Goal: Task Accomplishment & Management: Use online tool/utility

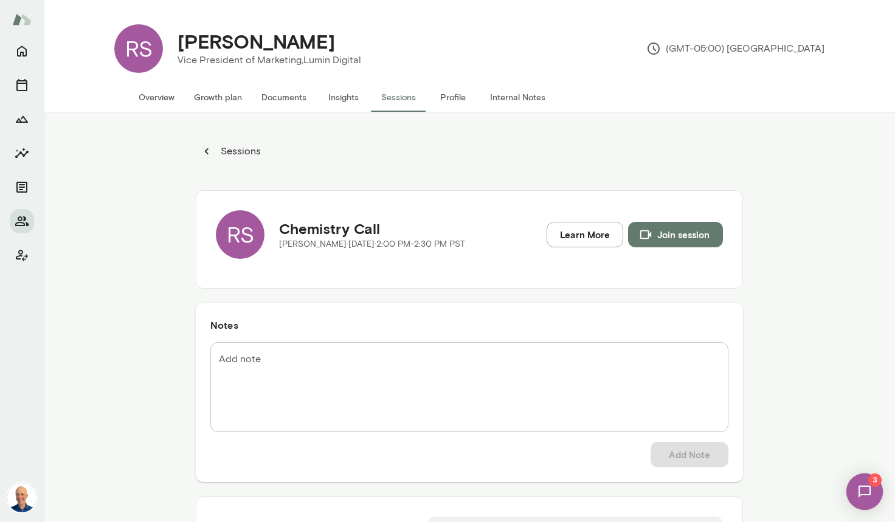
click at [874, 493] on img at bounding box center [865, 492] width 50 height 50
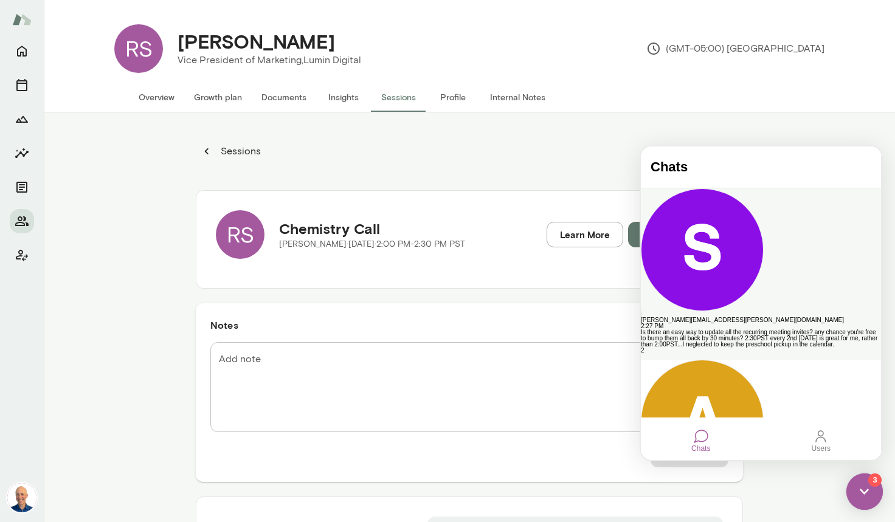
click at [741, 317] on div "[PERSON_NAME][EMAIL_ADDRESS][PERSON_NAME][DOMAIN_NAME]" at bounding box center [761, 320] width 240 height 6
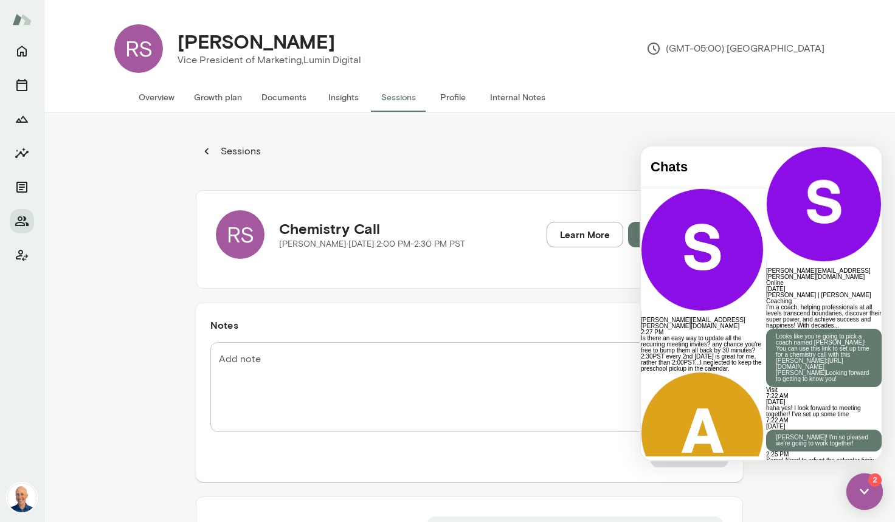
scroll to position [487, 0]
click at [766, 522] on div at bounding box center [824, 528] width 116 height 6
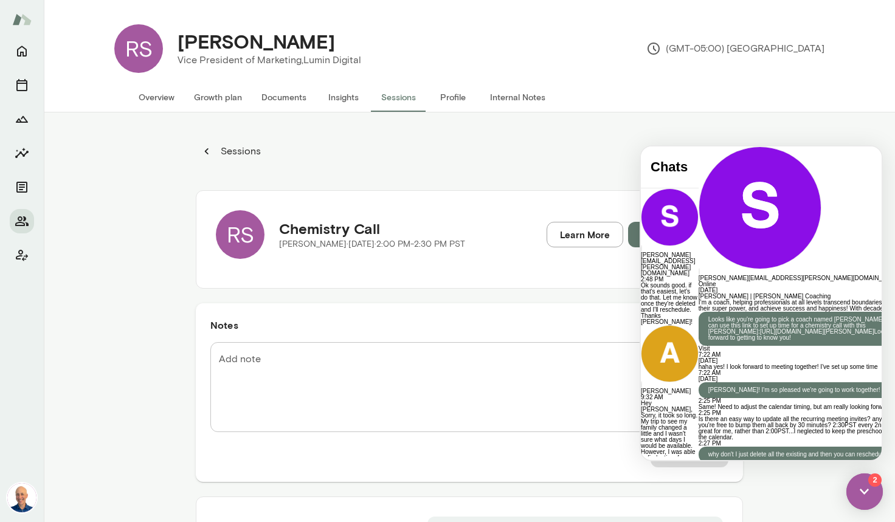
scroll to position [718, 0]
click at [758, 487] on div at bounding box center [809, 503] width 220 height 32
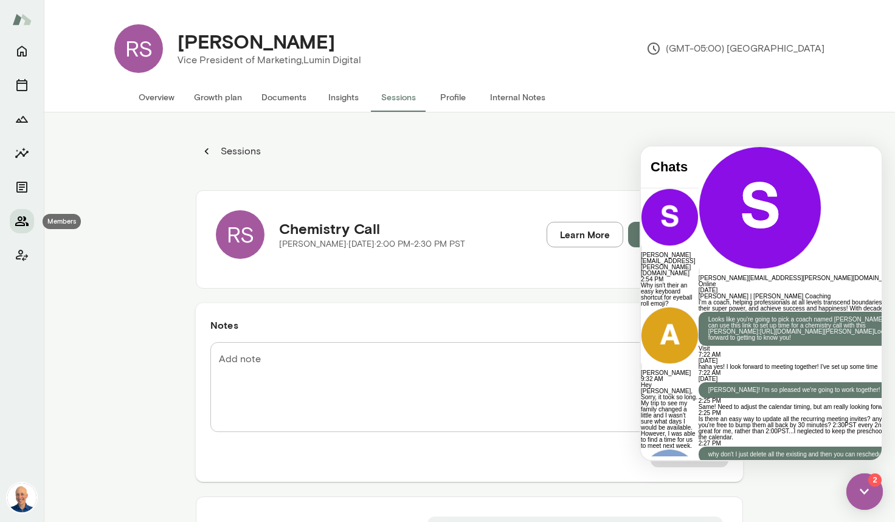
click at [23, 215] on icon "Members" at bounding box center [22, 221] width 15 height 15
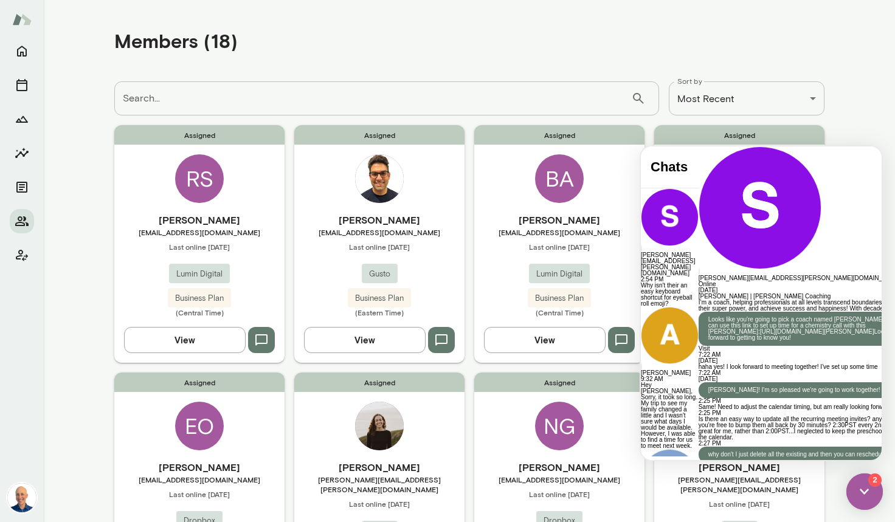
click at [699, 147] on div at bounding box center [809, 147] width 220 height 0
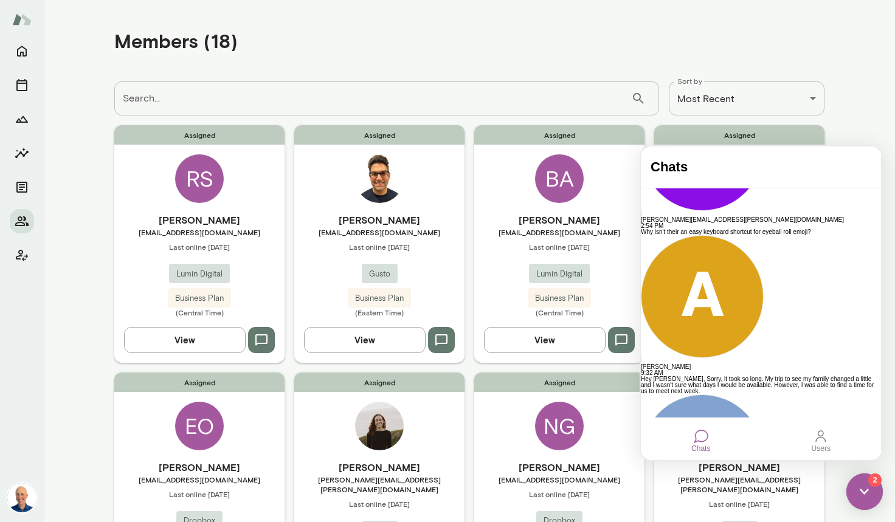
scroll to position [128, 0]
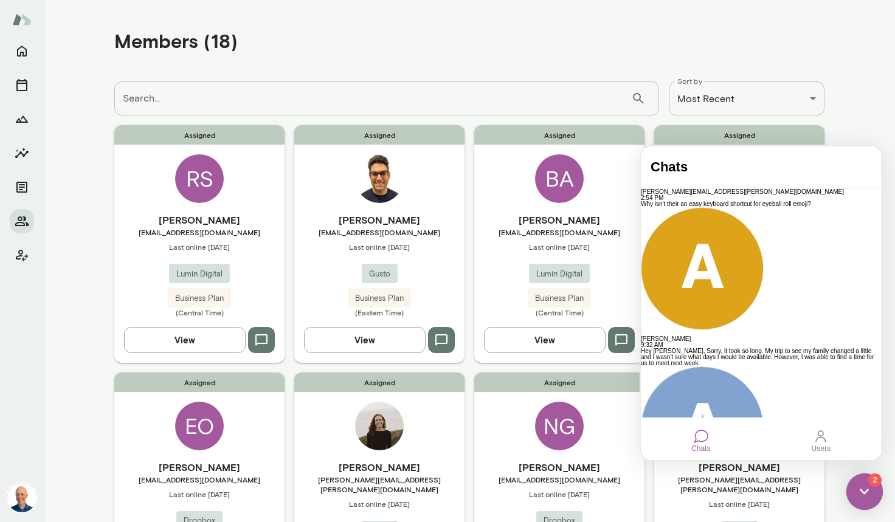
drag, startPoint x: 754, startPoint y: 253, endPoint x: 800, endPoint y: 276, distance: 51.7
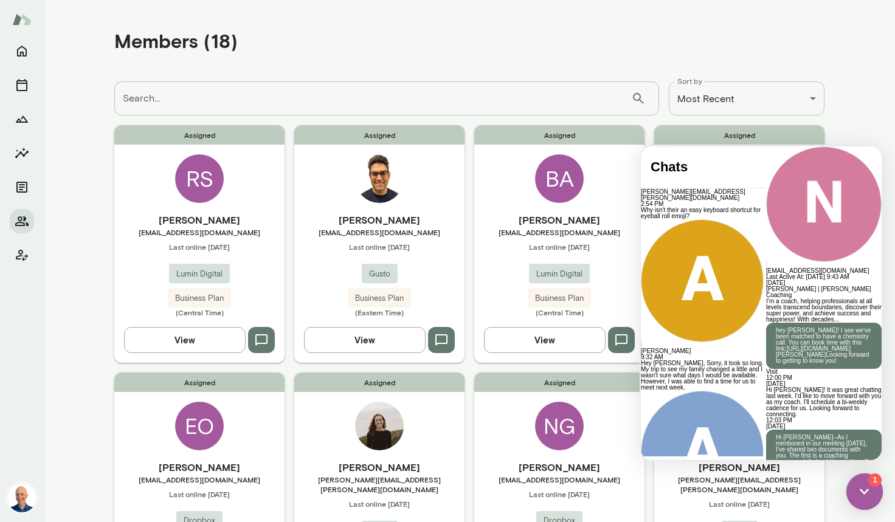
scroll to position [933, 0]
click at [766, 147] on div at bounding box center [824, 147] width 116 height 0
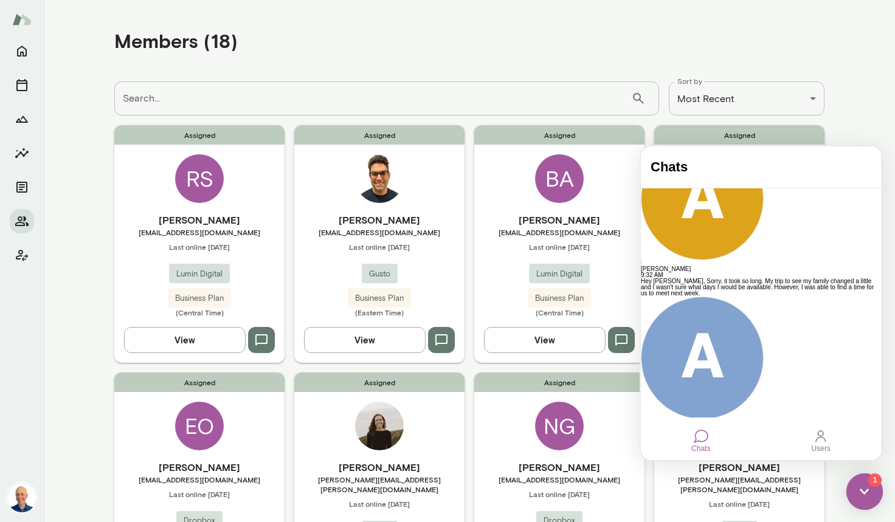
scroll to position [200, 0]
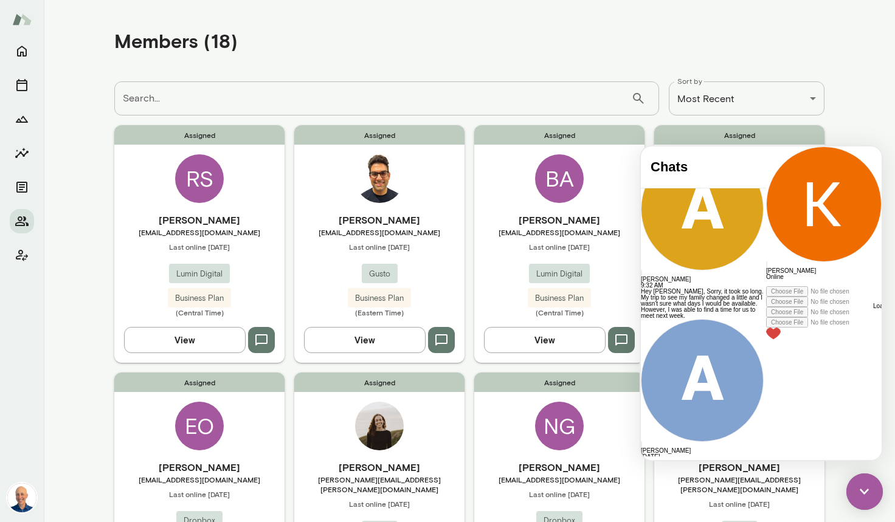
scroll to position [860, 0]
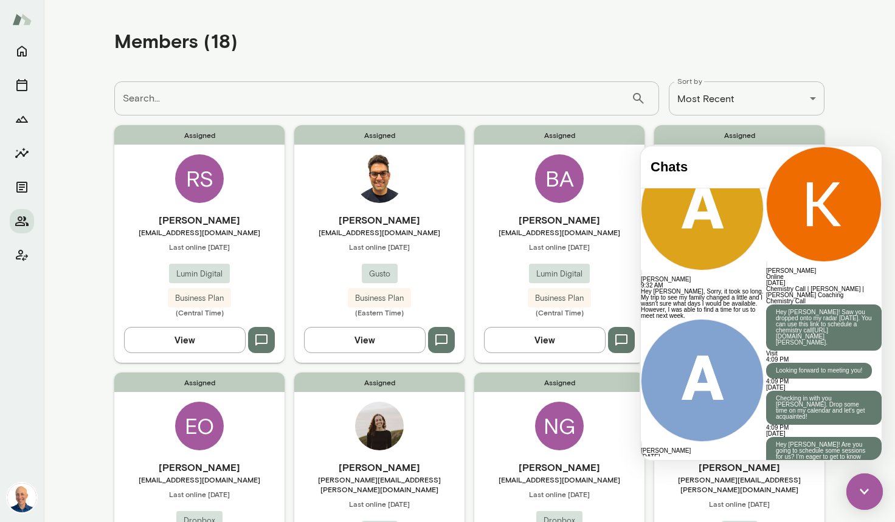
click at [864, 497] on img at bounding box center [864, 492] width 36 height 36
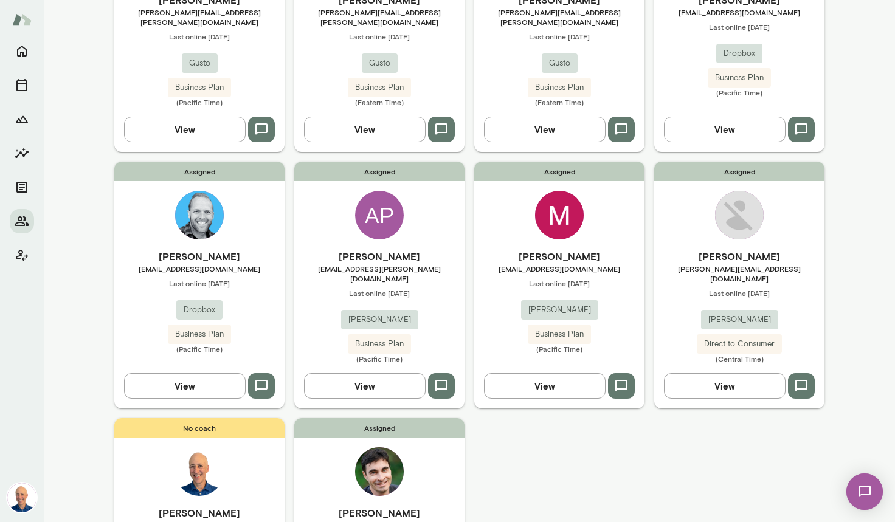
scroll to position [743, 0]
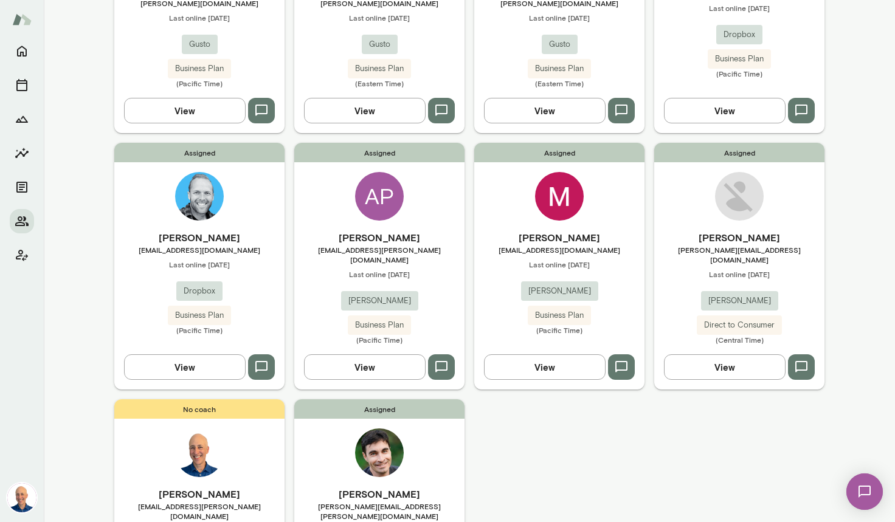
click at [257, 269] on div "[PERSON_NAME] [EMAIL_ADDRESS][DOMAIN_NAME] Last online [DATE] Dropbox Business …" at bounding box center [199, 282] width 170 height 105
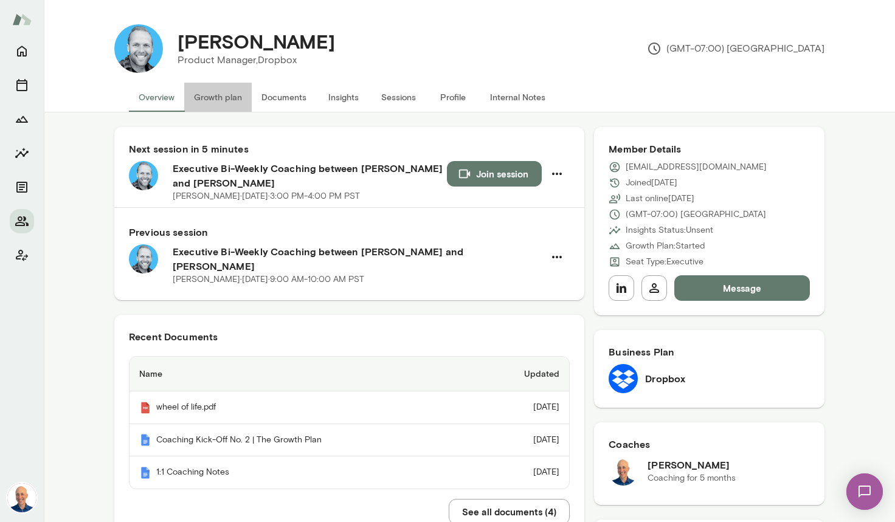
click at [224, 99] on button "Growth plan" at bounding box center [217, 97] width 67 height 29
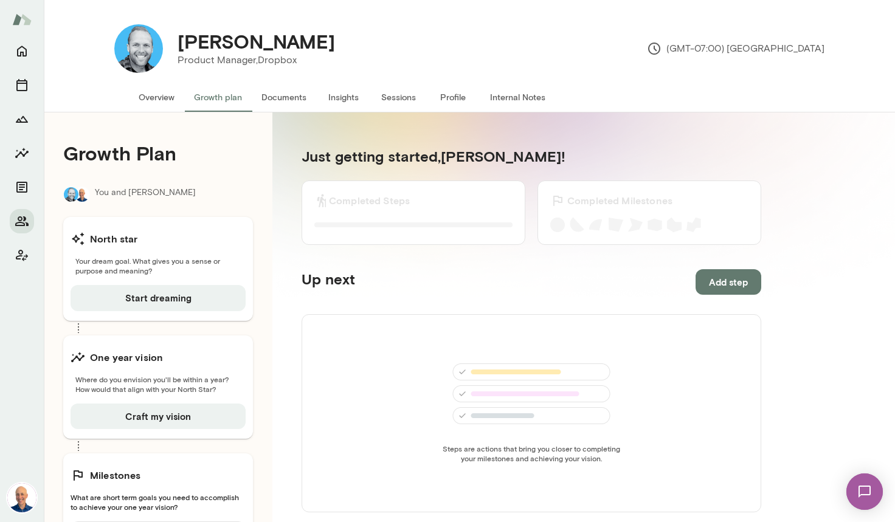
click at [136, 94] on button "Overview" at bounding box center [156, 97] width 55 height 29
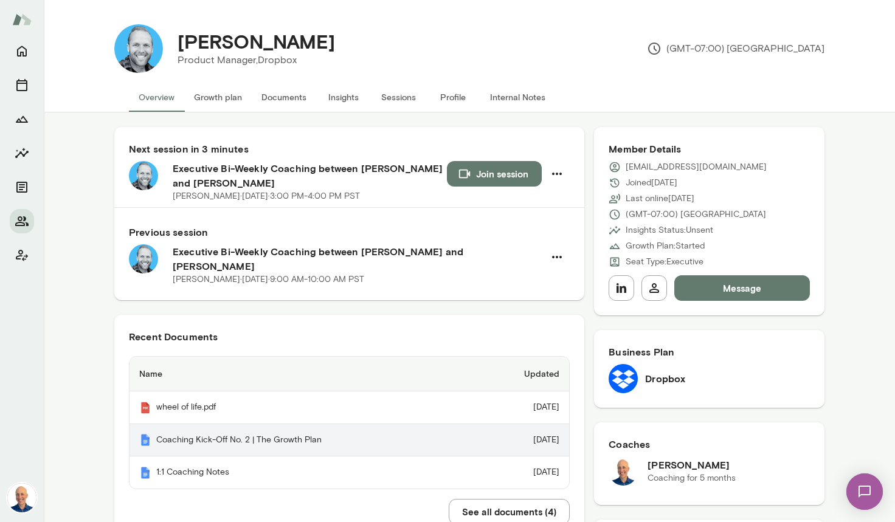
click at [223, 427] on th "Coaching Kick-Off No. 2 | The Growth Plan" at bounding box center [303, 440] width 346 height 33
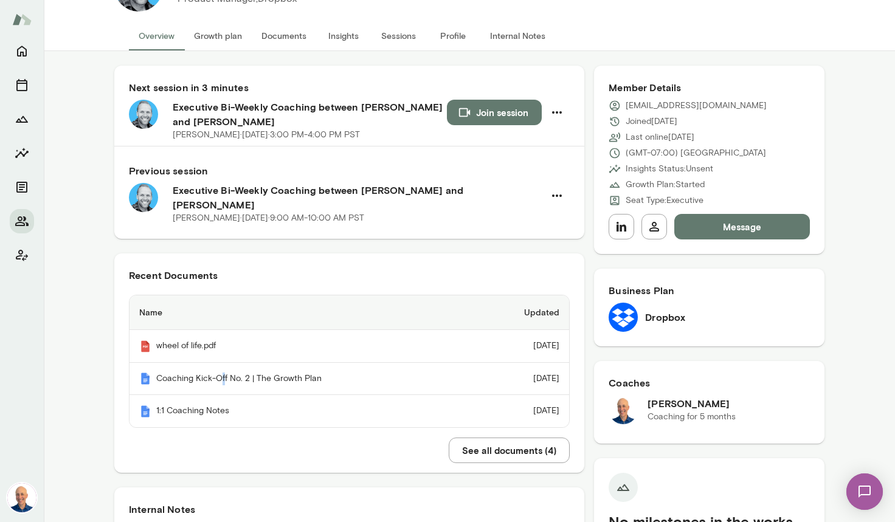
scroll to position [21, 0]
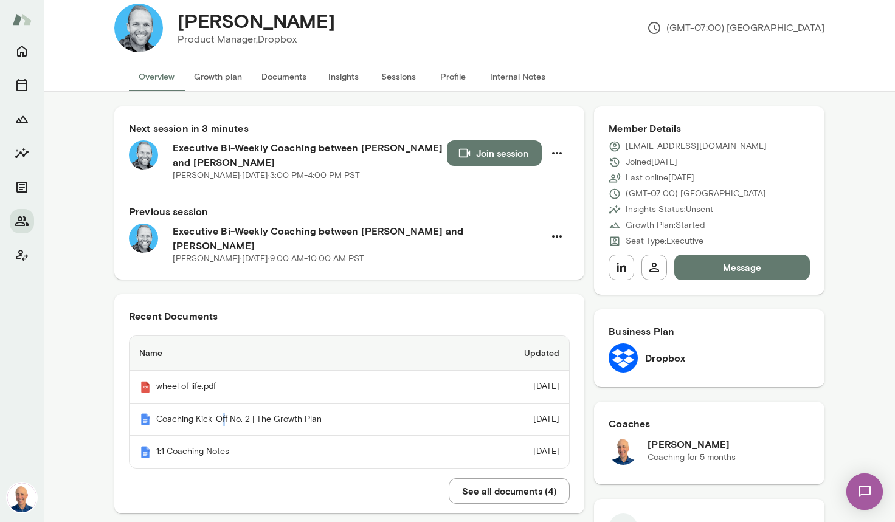
click at [239, 78] on button "Growth plan" at bounding box center [217, 76] width 67 height 29
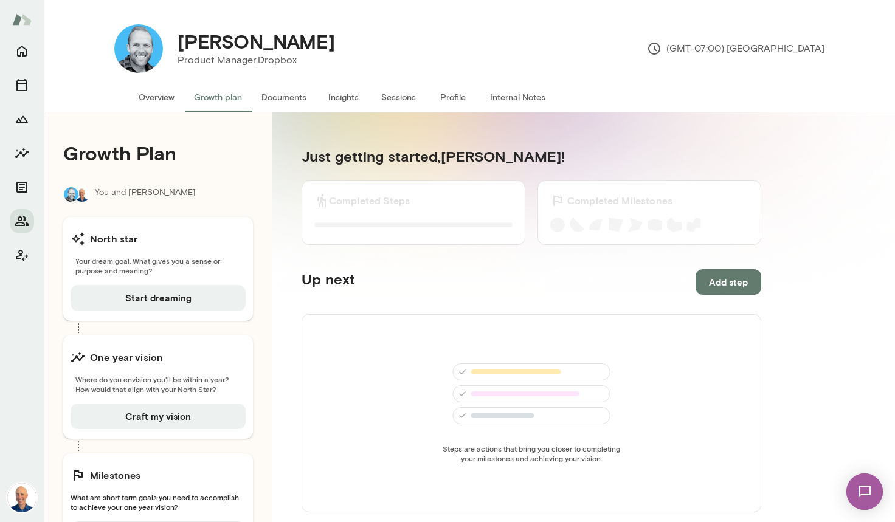
click at [142, 95] on button "Overview" at bounding box center [156, 97] width 55 height 29
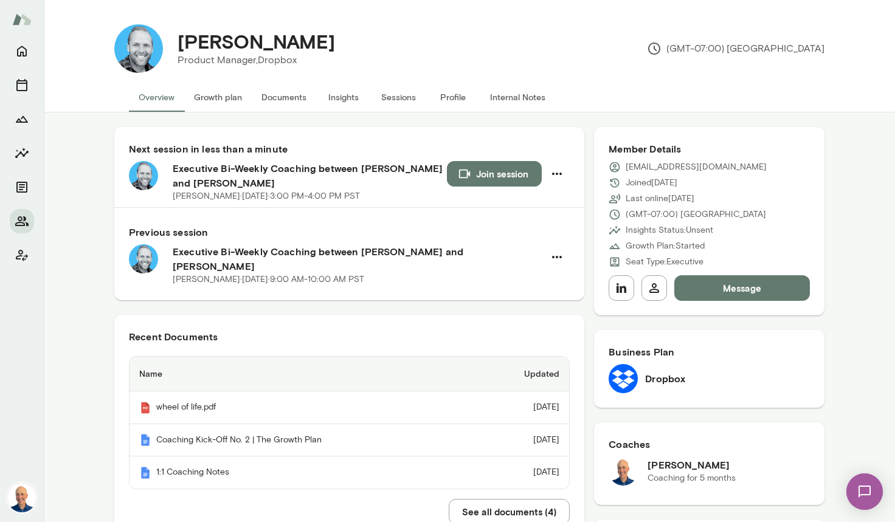
click at [492, 173] on button "Join session" at bounding box center [494, 174] width 95 height 26
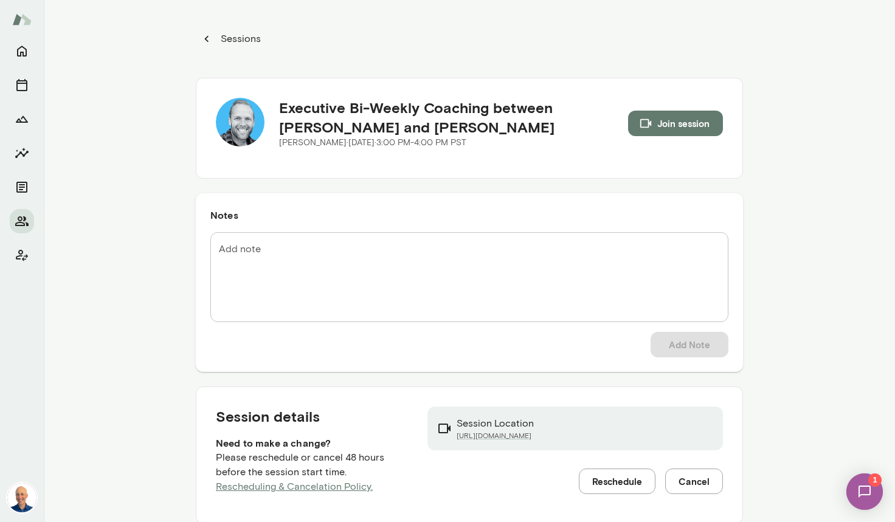
click at [206, 40] on icon "button" at bounding box center [206, 38] width 13 height 13
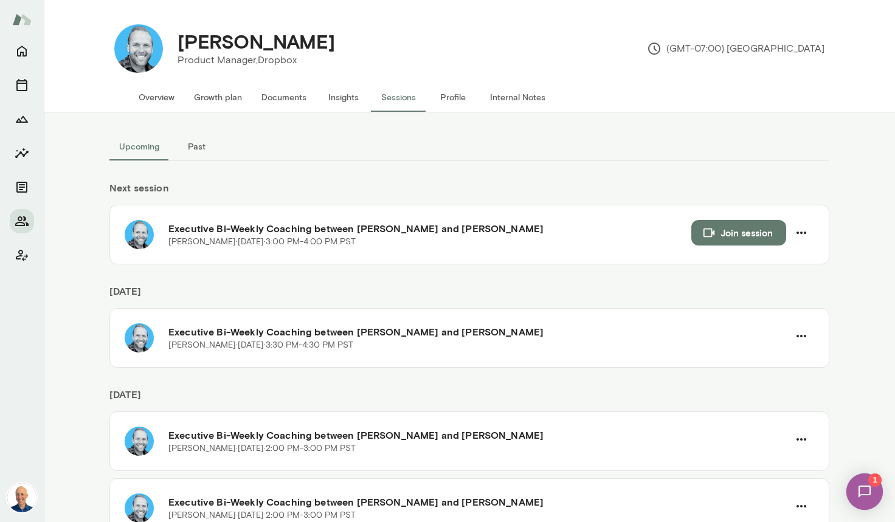
click at [151, 96] on button "Overview" at bounding box center [156, 97] width 55 height 29
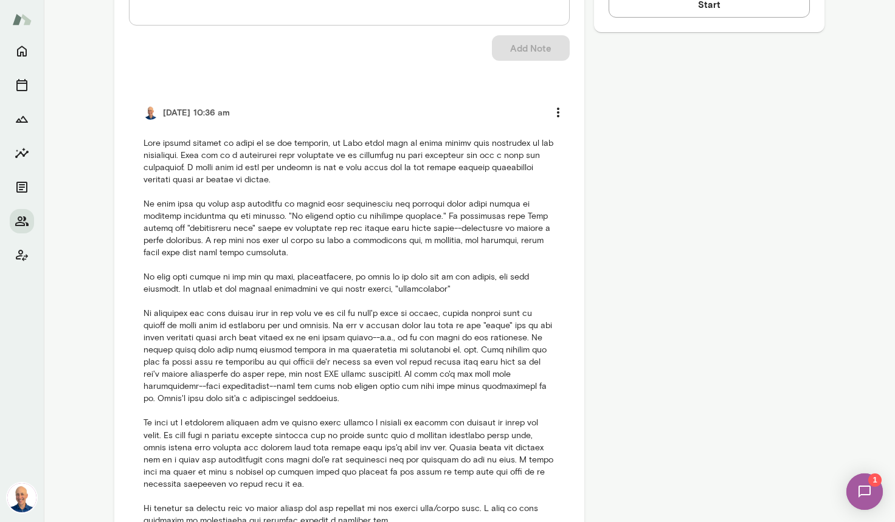
scroll to position [680, 0]
